Goal: Transaction & Acquisition: Purchase product/service

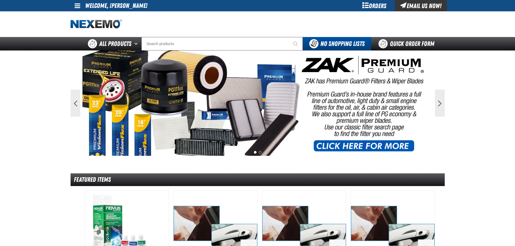
click at [385, 6] on div "Orders" at bounding box center [374, 5] width 41 height 11
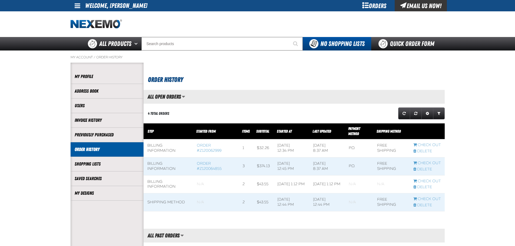
scroll to position [0, 0]
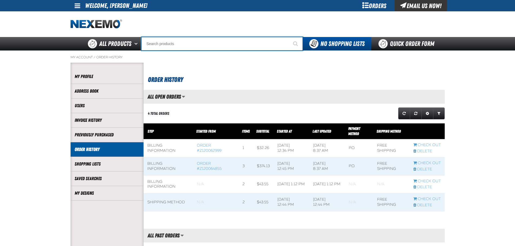
click at [155, 42] on input "Search" at bounding box center [221, 44] width 161 height 14
type input "C"
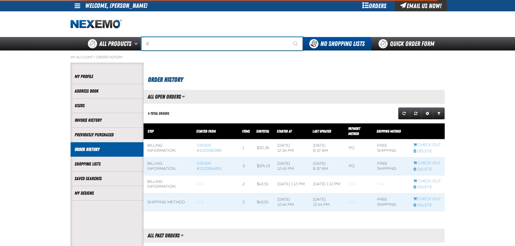
type input "C Alkaline Battery 1.5 Volt (12 per pack)"
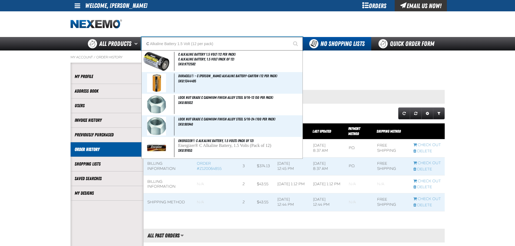
type input "CR"
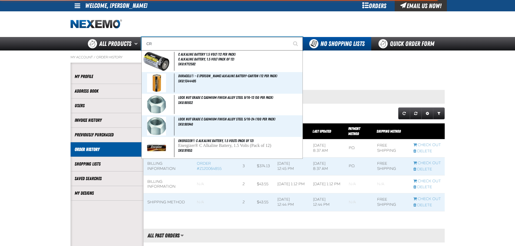
type input "CRest Nissan BC Version 1 Fax"
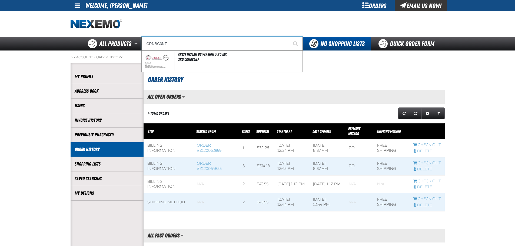
type input "CRNBC3NF"
click at [289, 37] on button "Start Searching" at bounding box center [296, 44] width 14 height 14
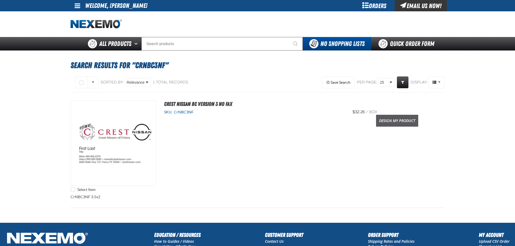
click at [394, 121] on link "Design My Product" at bounding box center [397, 121] width 42 height 12
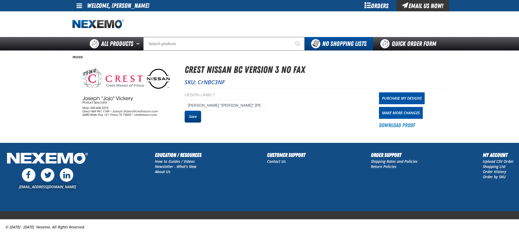
click at [196, 115] on button "Save" at bounding box center [193, 117] width 16 height 12
click at [408, 95] on link "Purchase My Designs" at bounding box center [402, 98] width 46 height 12
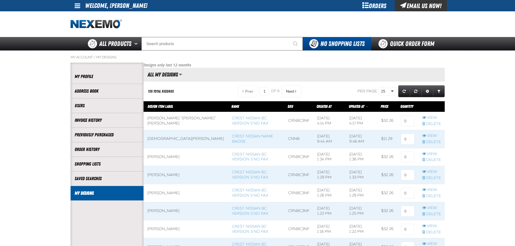
scroll to position [0, 0]
click at [409, 121] on input at bounding box center [408, 121] width 14 height 11
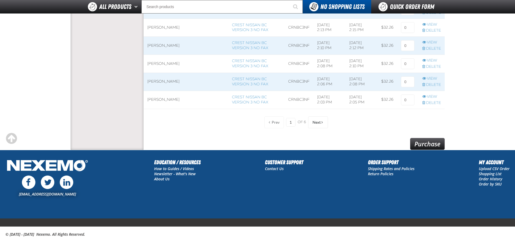
scroll to position [448, 0]
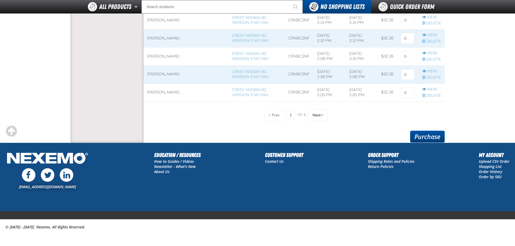
type input "1"
click at [422, 136] on link "Purchase" at bounding box center [427, 137] width 35 height 12
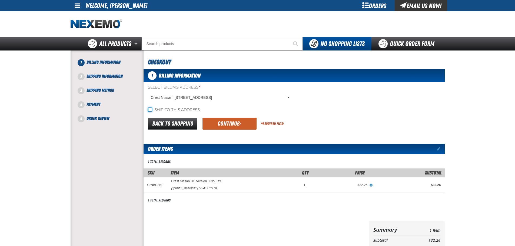
click at [151, 110] on input "Ship to this address" at bounding box center [150, 110] width 4 height 4
checkbox input "true"
click at [229, 124] on button "Continue" at bounding box center [229, 124] width 54 height 12
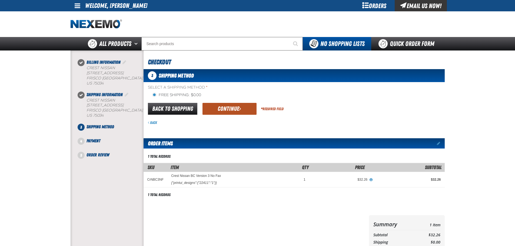
click at [234, 111] on button "Continue" at bounding box center [229, 109] width 54 height 12
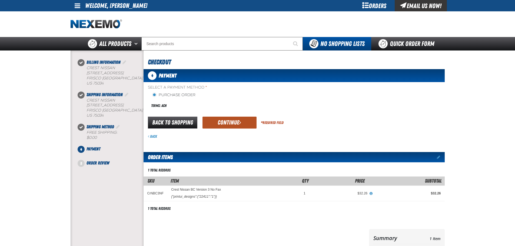
click at [222, 122] on button "Continue" at bounding box center [229, 123] width 54 height 12
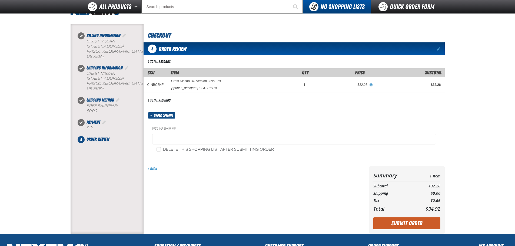
scroll to position [54, 0]
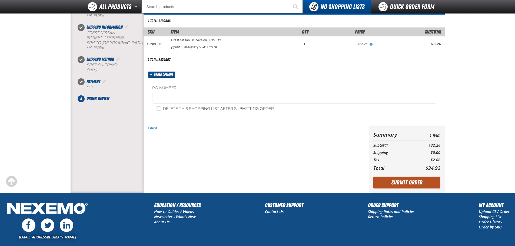
click at [407, 181] on button "Submit Order" at bounding box center [406, 183] width 67 height 12
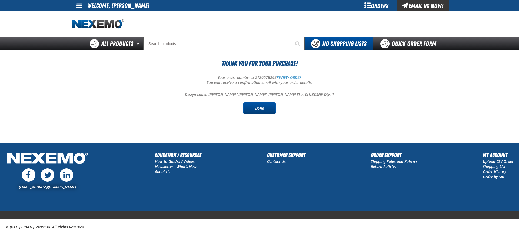
click at [264, 112] on link "Done" at bounding box center [259, 108] width 32 height 12
